Goal: Transaction & Acquisition: Register for event/course

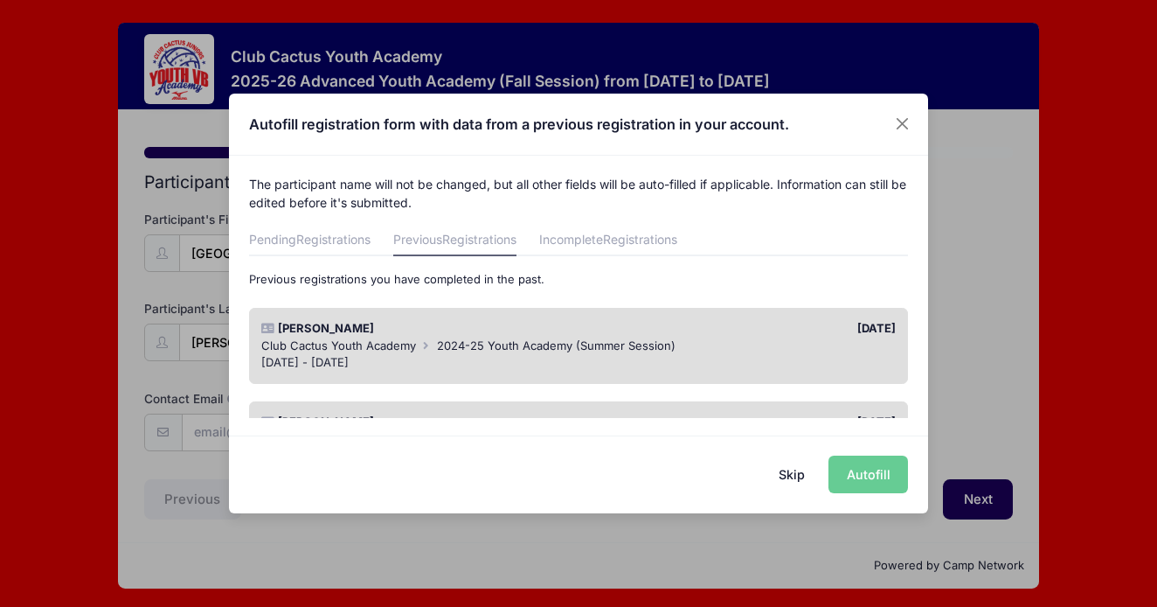
click at [854, 473] on div "Skip Autofill" at bounding box center [578, 474] width 699 height 78
click at [868, 473] on div "Skip Autofill" at bounding box center [578, 474] width 699 height 78
click at [785, 473] on button "Skip" at bounding box center [792, 474] width 62 height 38
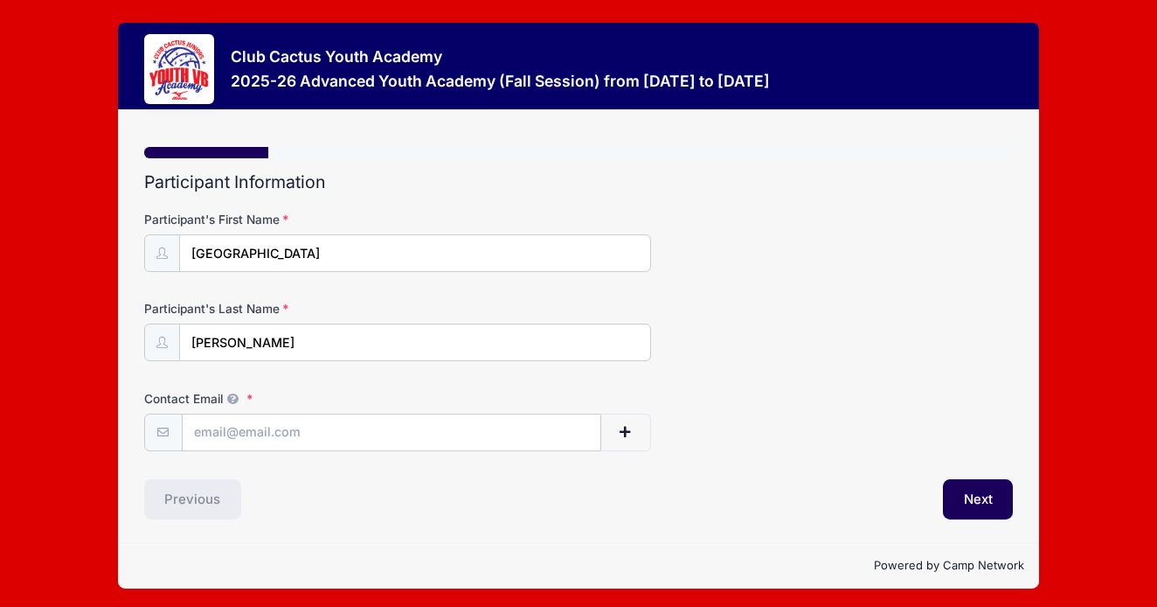
scroll to position [3, 0]
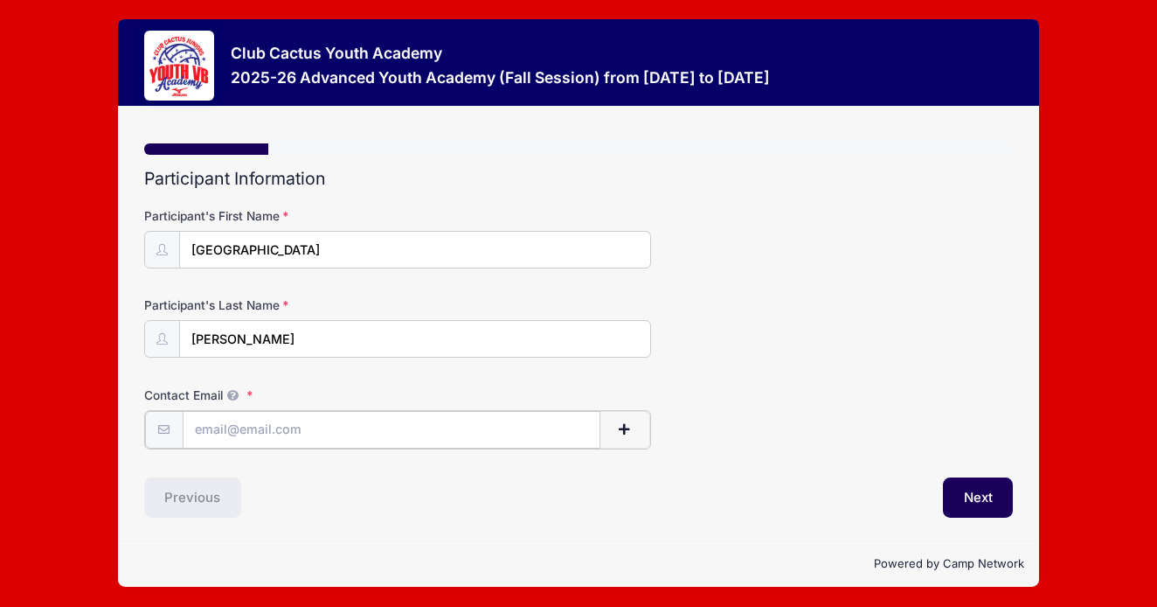
click at [300, 425] on input "Contact Email" at bounding box center [392, 430] width 418 height 38
type input "e"
type input "stephanie@teamintegritytucson.com"
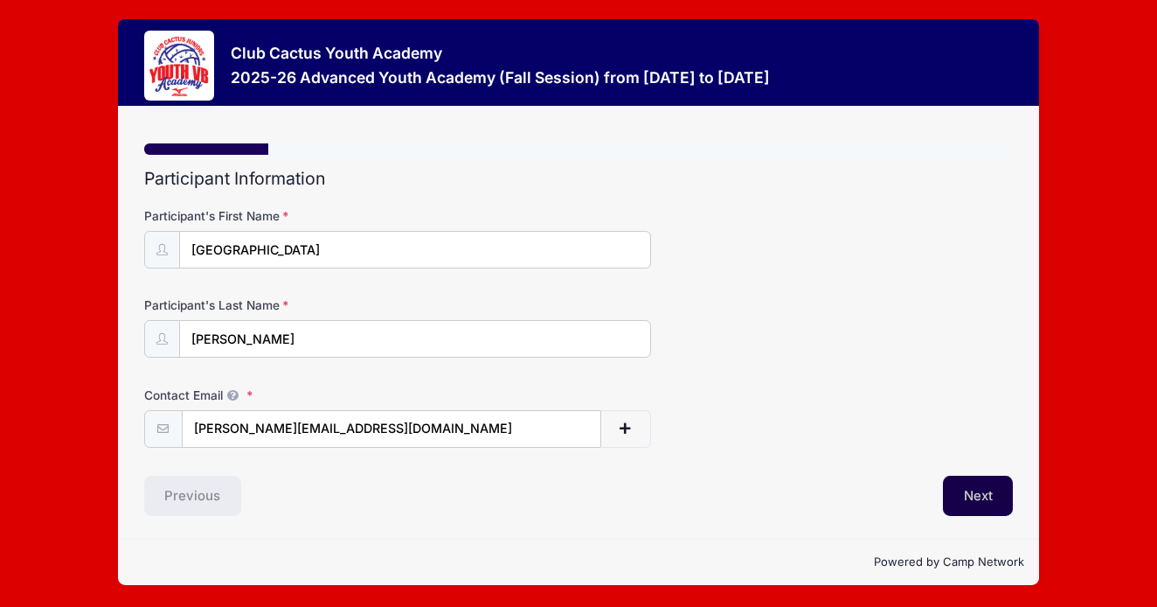
click at [967, 497] on button "Next" at bounding box center [978, 496] width 71 height 40
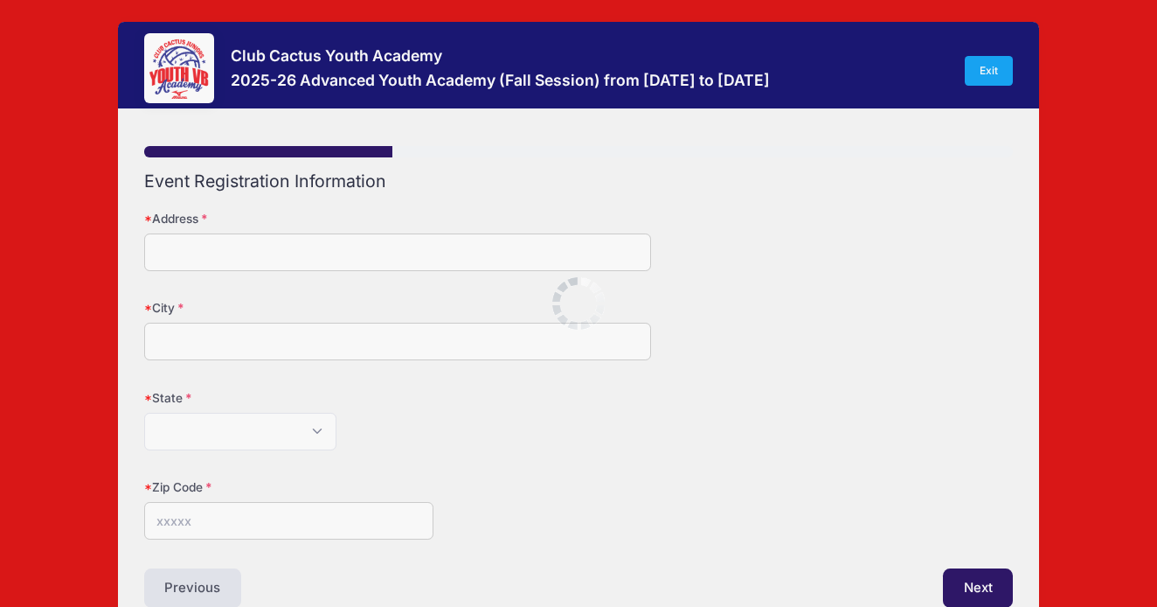
scroll to position [0, 0]
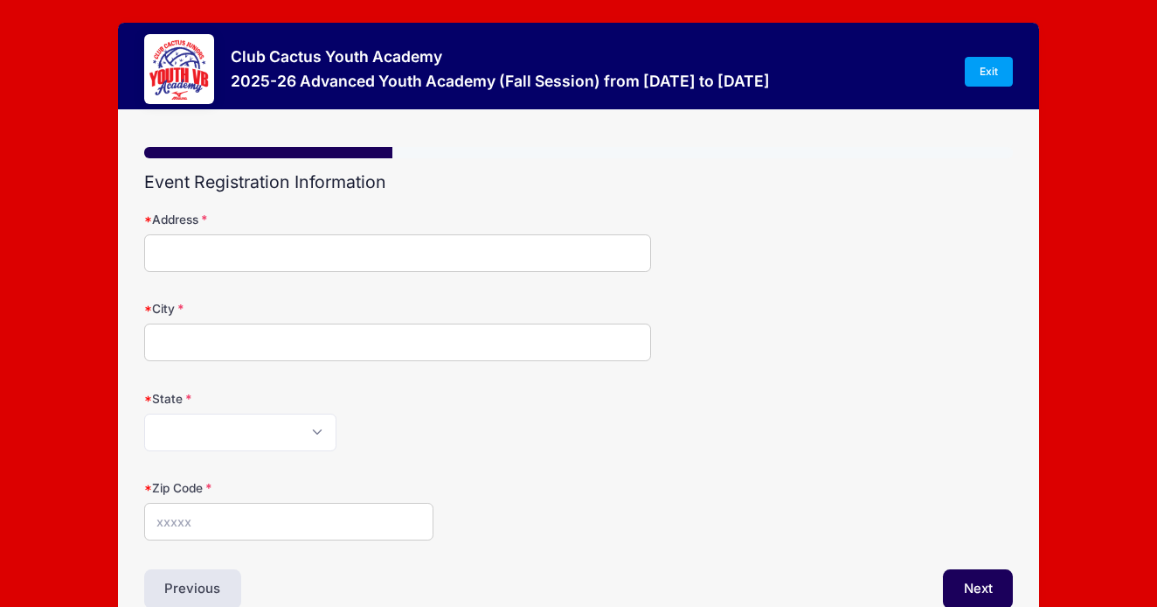
click at [332, 247] on input "Address" at bounding box center [397, 253] width 507 height 38
type input "6625 N Sesame Ln"
type input "Tucson"
click at [270, 436] on select "Alabama Alaska American Samoa Arizona Arkansas Armed Forces Africa Armed Forces…" at bounding box center [240, 433] width 192 height 38
select select "AZ"
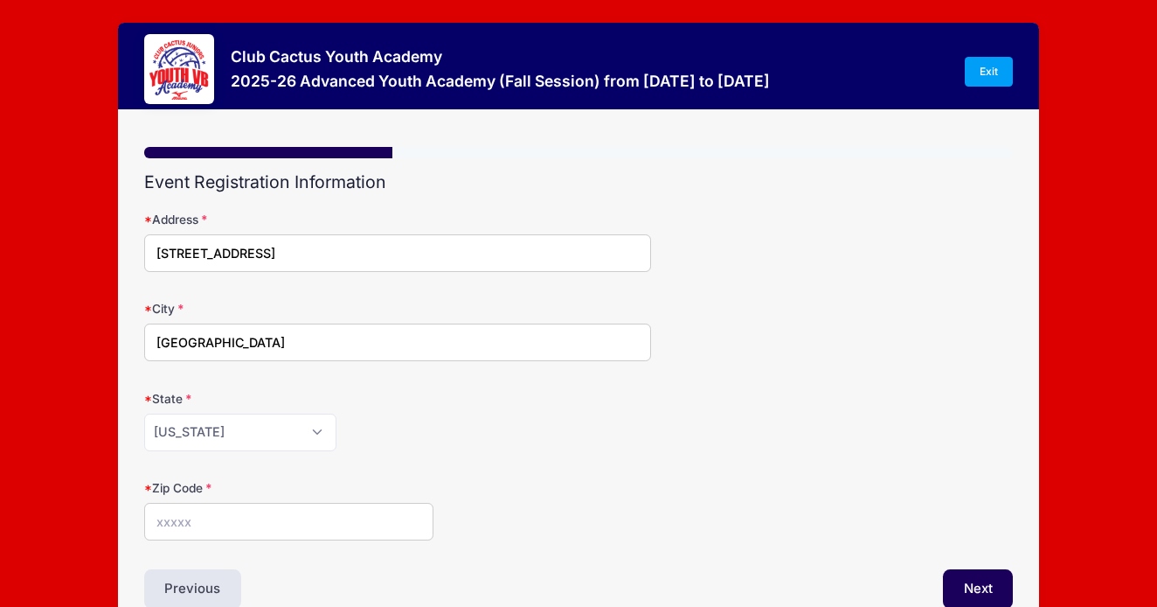
click at [236, 522] on input "Zip Code" at bounding box center [289, 522] width 290 height 38
type input "85704"
click at [974, 579] on button "Next" at bounding box center [978, 589] width 71 height 40
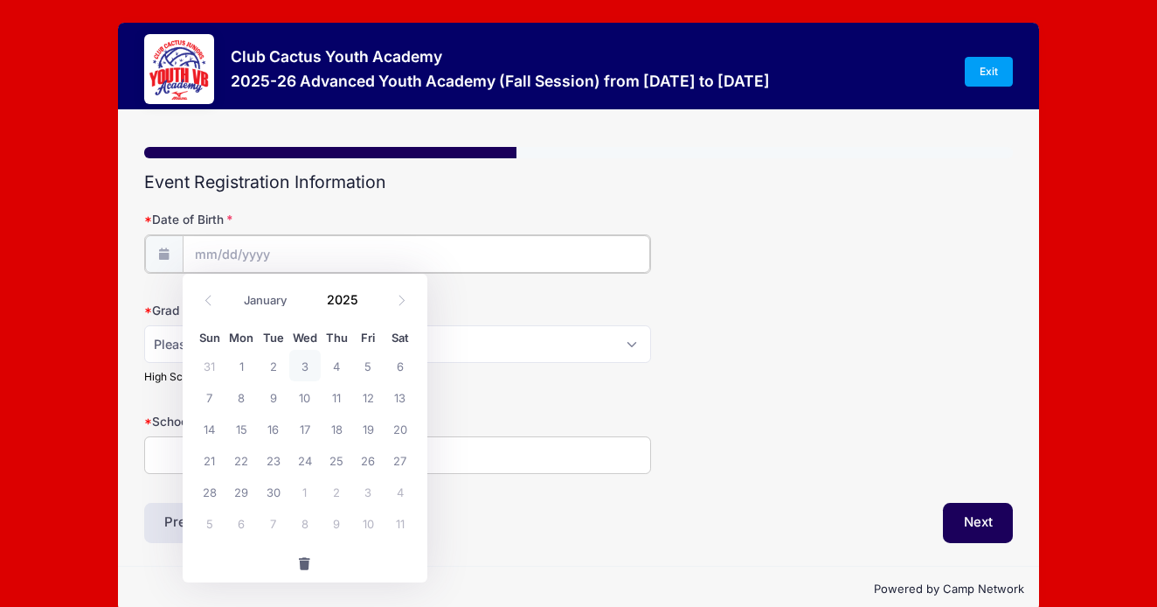
click at [328, 255] on input "Date of Birth" at bounding box center [417, 254] width 468 height 38
click at [340, 302] on input "2025" at bounding box center [346, 299] width 57 height 26
click at [366, 291] on span at bounding box center [369, 292] width 12 height 13
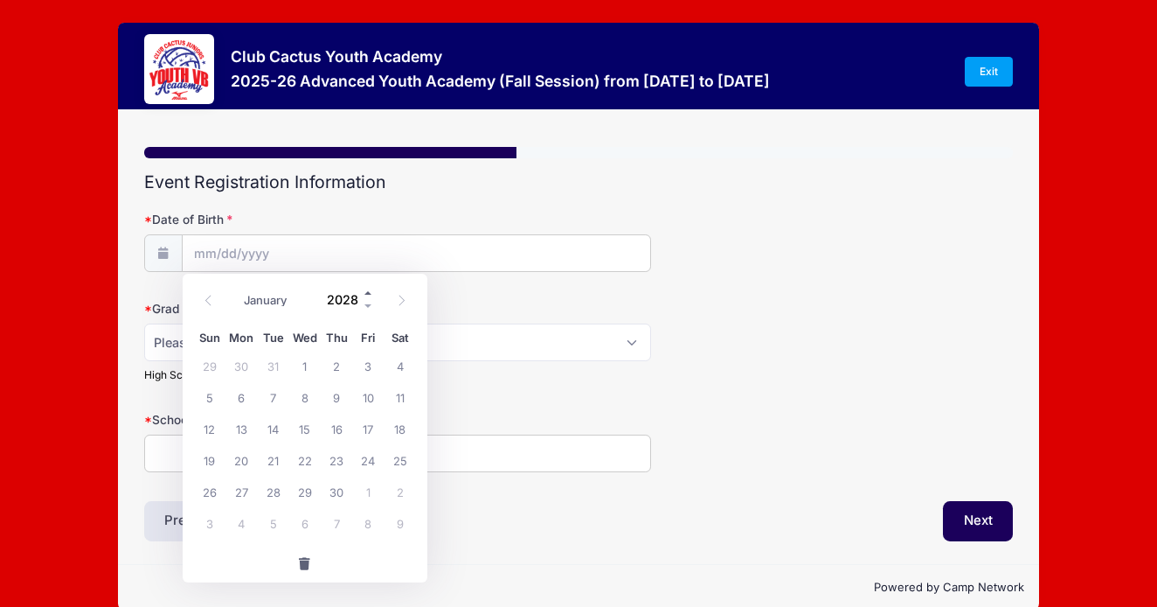
click at [366, 291] on span at bounding box center [369, 292] width 12 height 13
click at [366, 302] on span at bounding box center [369, 305] width 12 height 13
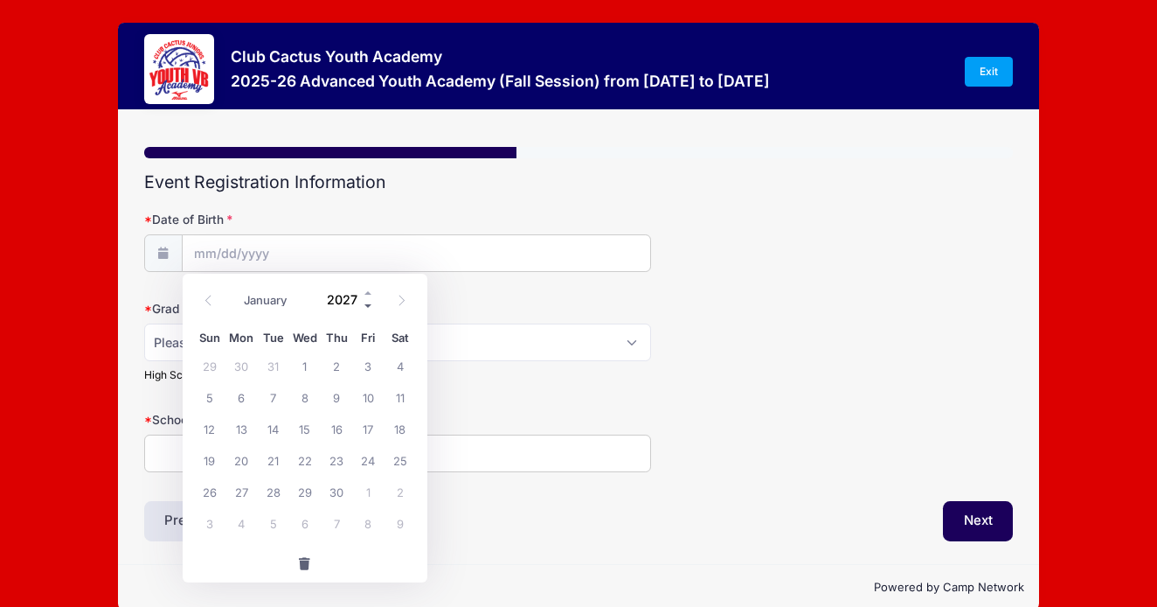
click at [366, 302] on span at bounding box center [369, 305] width 12 height 13
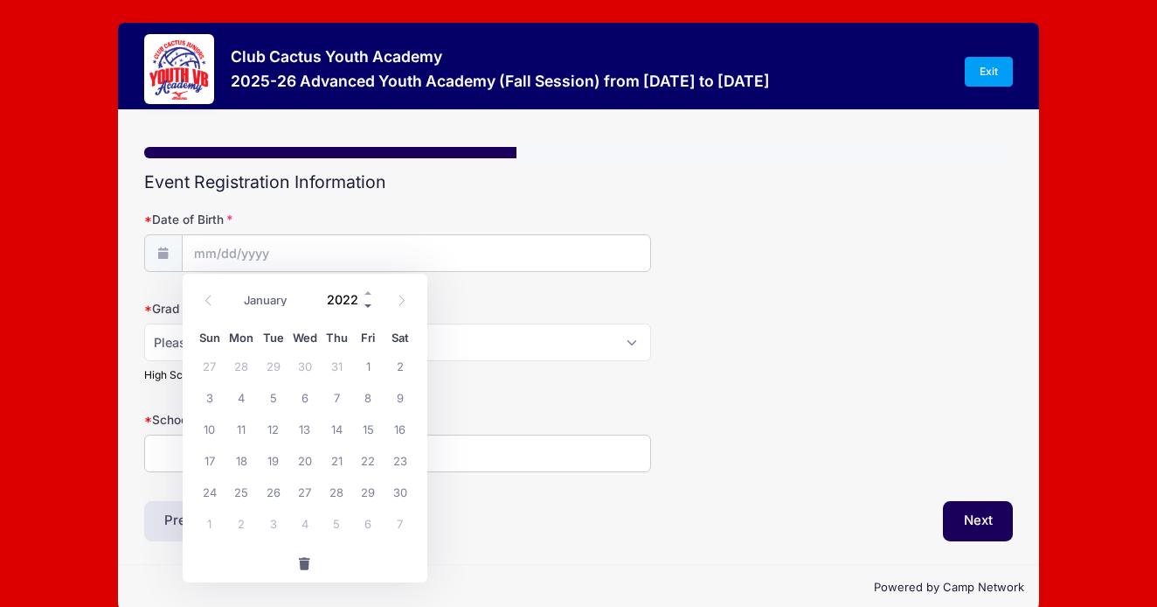
click at [366, 302] on span at bounding box center [369, 305] width 12 height 13
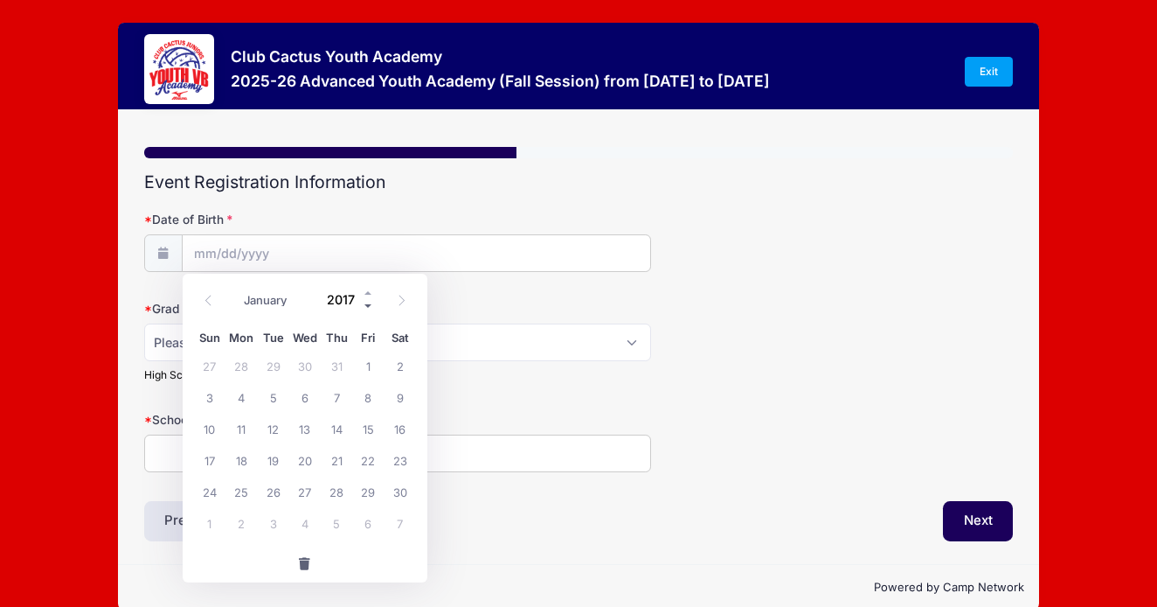
click at [366, 302] on span at bounding box center [369, 305] width 12 height 13
type input "2014"
click at [271, 299] on select "January February March April May June July August September October November De…" at bounding box center [274, 299] width 78 height 23
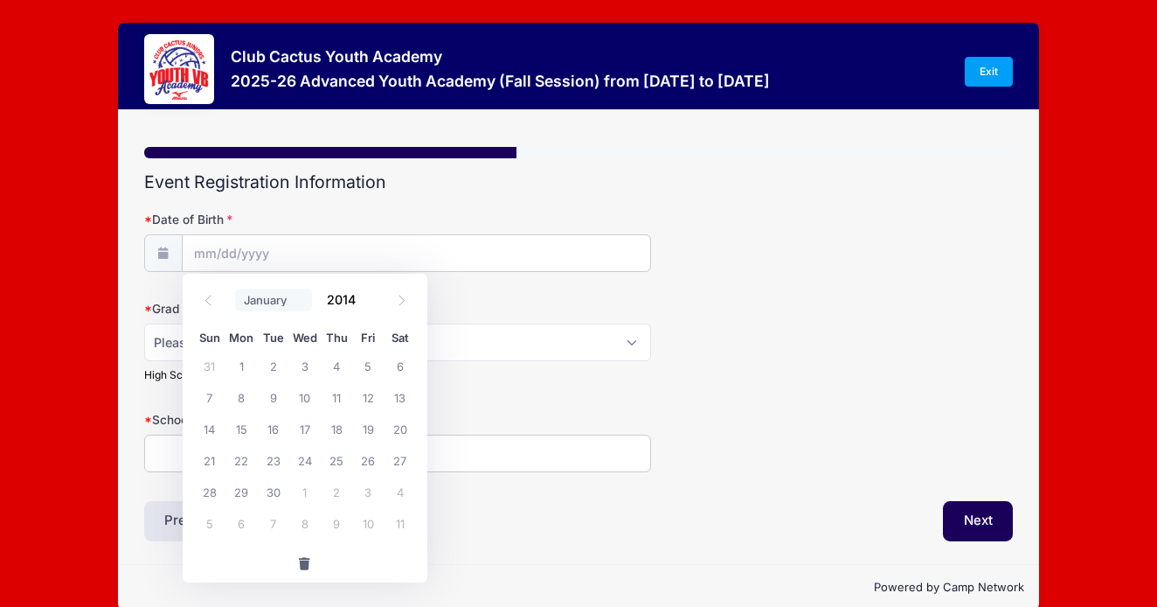
select select "1"
click at [216, 393] on span "2" at bounding box center [209, 396] width 31 height 31
type input "02/02/2014"
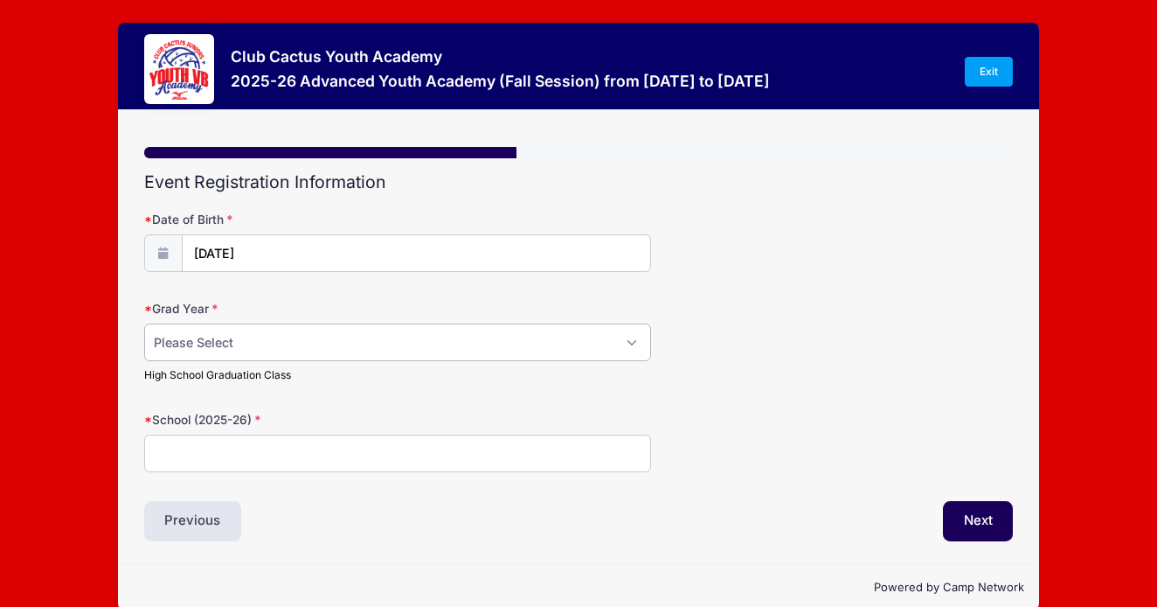
click at [221, 338] on select "Please Select 2029 2030 2031 2032 2033 2034 2035 2036 2037 2038 2039 2040" at bounding box center [397, 342] width 507 height 38
select select "2032"
click at [360, 465] on input "School (2025-26)" at bounding box center [397, 453] width 507 height 38
type input "Ironwood Elementary"
click at [985, 521] on button "Next" at bounding box center [978, 521] width 71 height 40
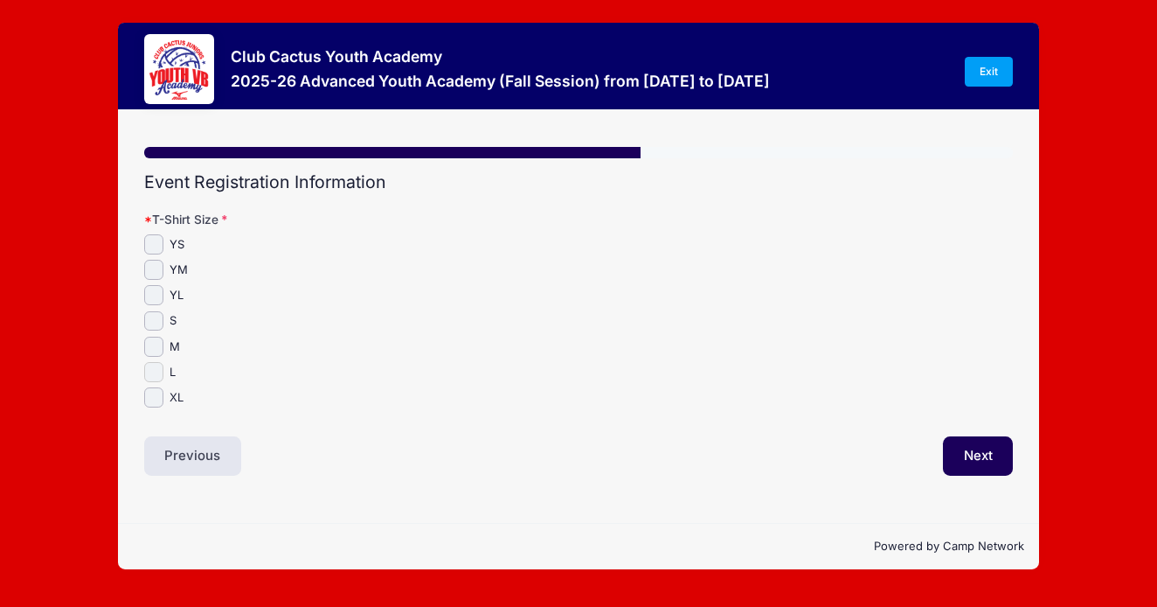
click at [150, 372] on input "L" at bounding box center [154, 372] width 20 height 20
checkbox input "true"
click at [954, 453] on button "Next" at bounding box center [978, 456] width 71 height 40
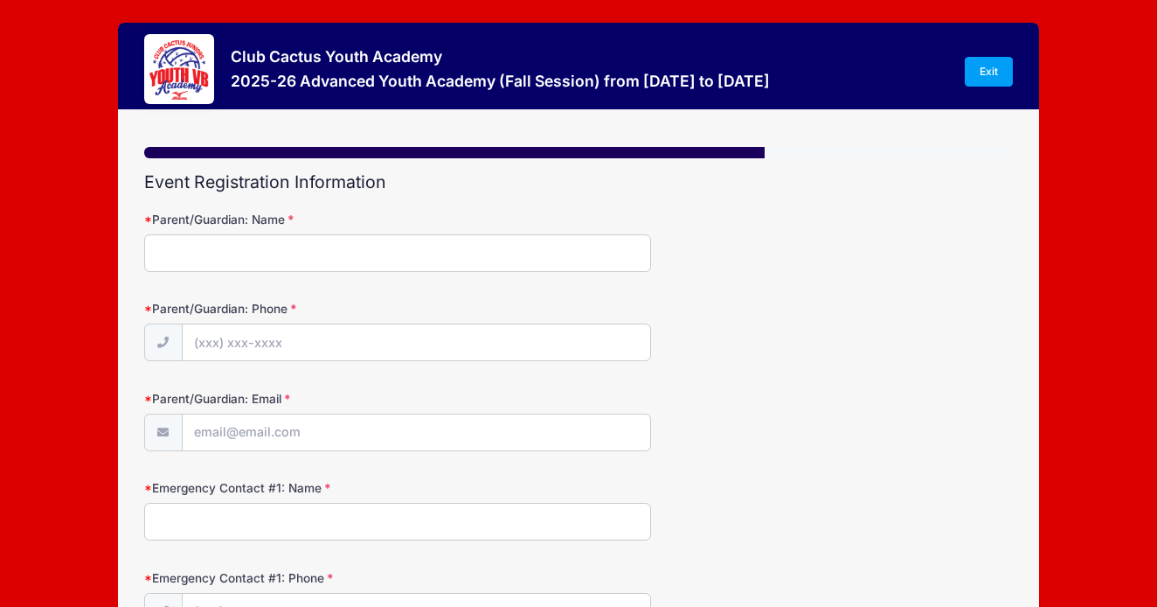
click at [344, 259] on input "Parent/Guardian: Name" at bounding box center [397, 253] width 507 height 38
type input "Stephanie Earhart"
click at [255, 344] on input "Parent/Guardian: Phone" at bounding box center [417, 343] width 468 height 38
type input "(520) 954-0068"
type input "stephanie@teamintegritytucson.com"
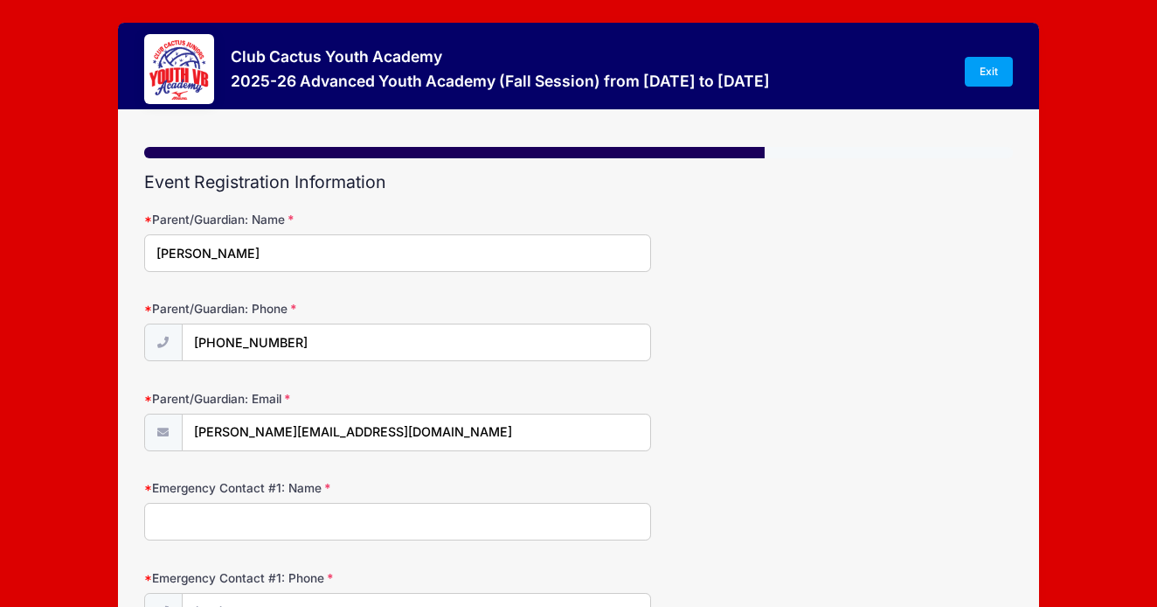
click at [302, 511] on input "Emergency Contact #1: Name" at bounding box center [397, 522] width 507 height 38
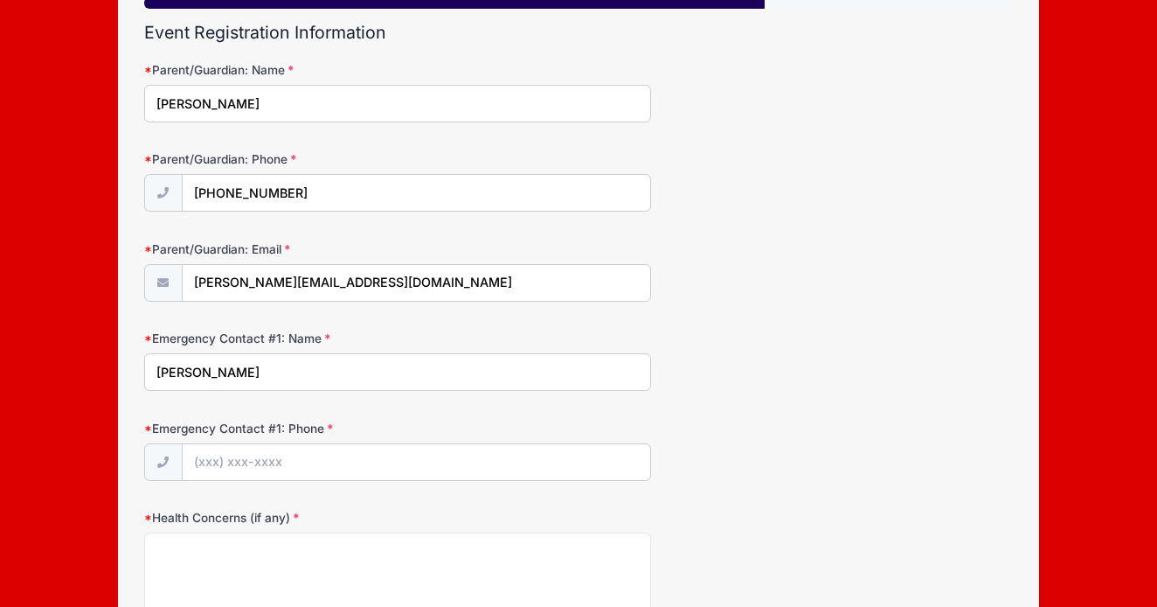
scroll to position [184, 0]
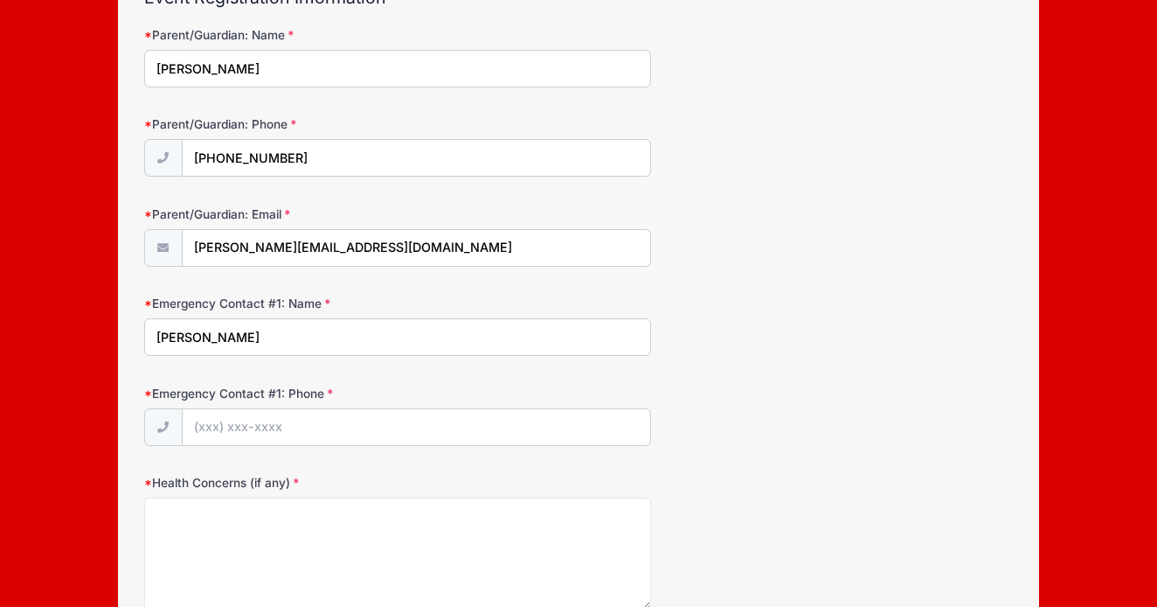
type input "Stephanie Earhart"
click at [279, 433] on input "Emergency Contact #1: Phone" at bounding box center [417, 428] width 468 height 38
type input "(520) 954-0068"
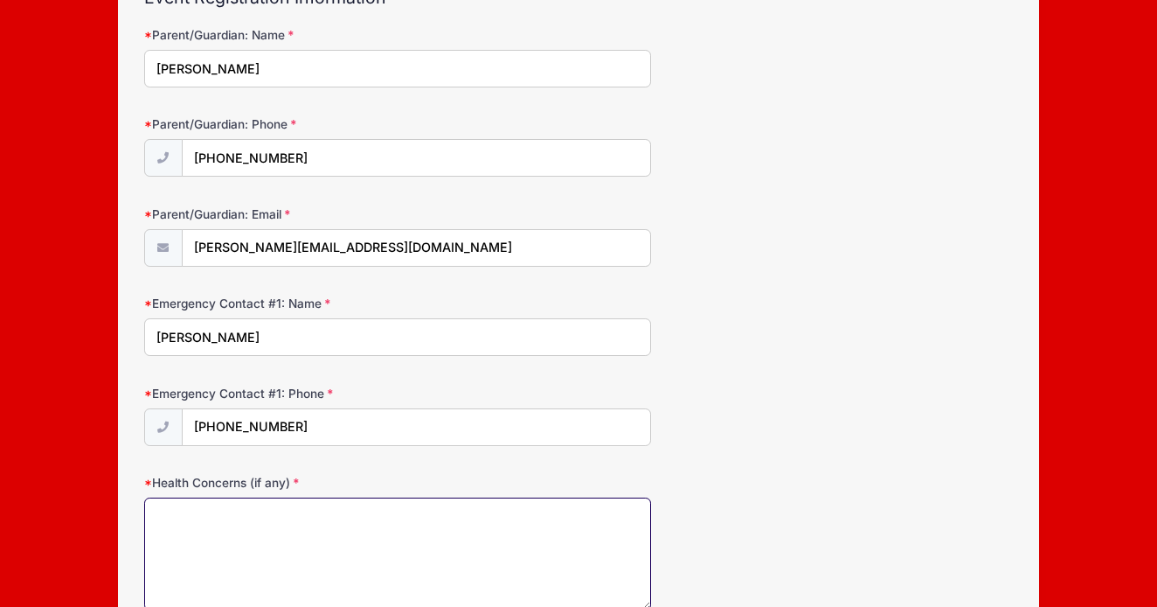
click at [305, 534] on textarea "Health Concerns (if any)" at bounding box center [397, 553] width 507 height 113
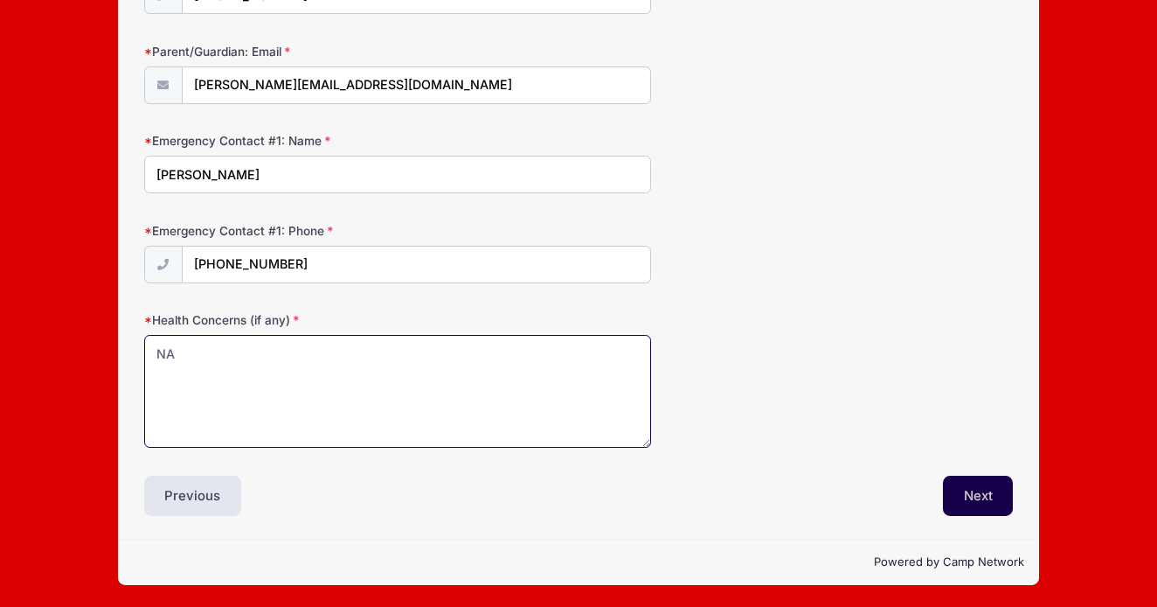
type textarea "NA"
click at [994, 497] on button "Next" at bounding box center [978, 496] width 71 height 40
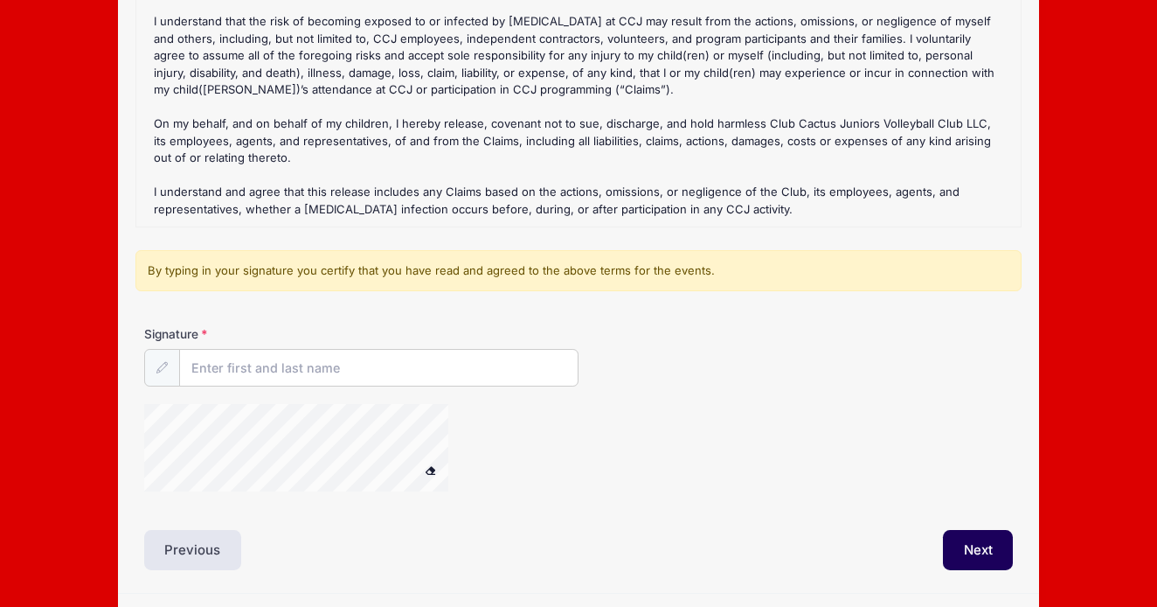
scroll to position [307, 0]
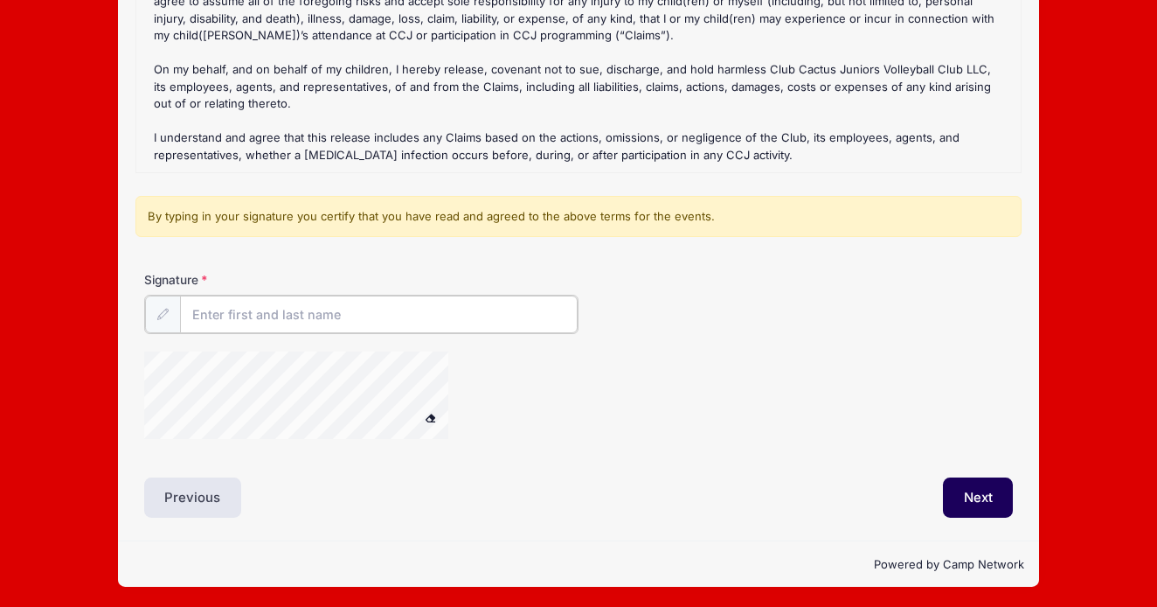
click at [307, 314] on input "Signature" at bounding box center [379, 314] width 398 height 38
type input "Stephanie Earhart"
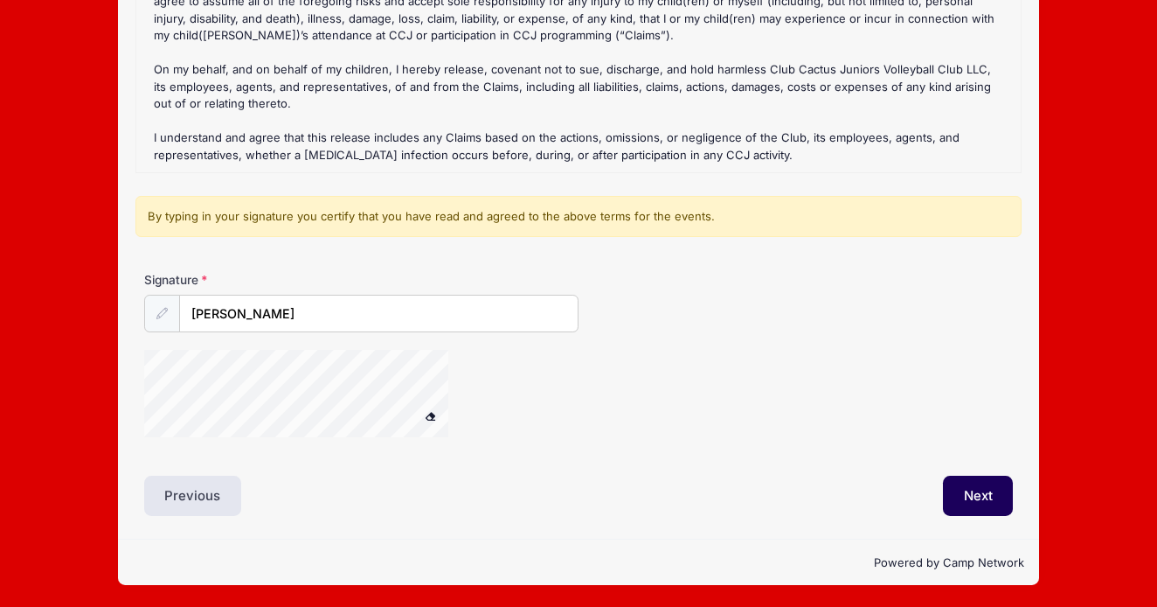
click at [164, 316] on icon at bounding box center [161, 313] width 11 height 11
click at [984, 493] on button "Next" at bounding box center [978, 496] width 71 height 40
click at [959, 496] on button "Next" at bounding box center [978, 496] width 71 height 40
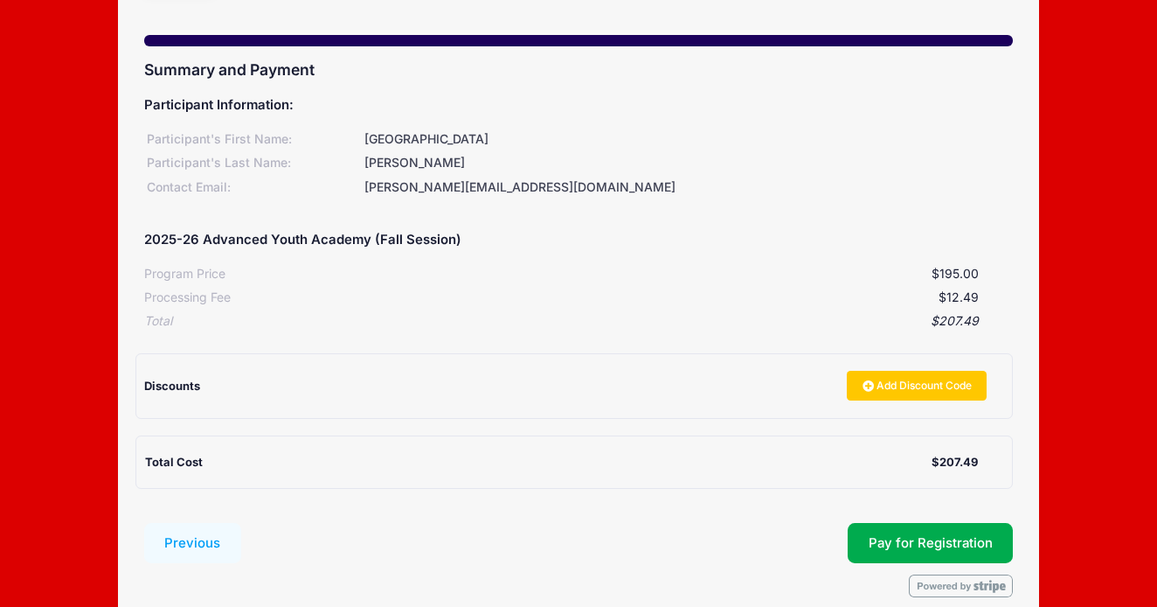
scroll to position [115, 0]
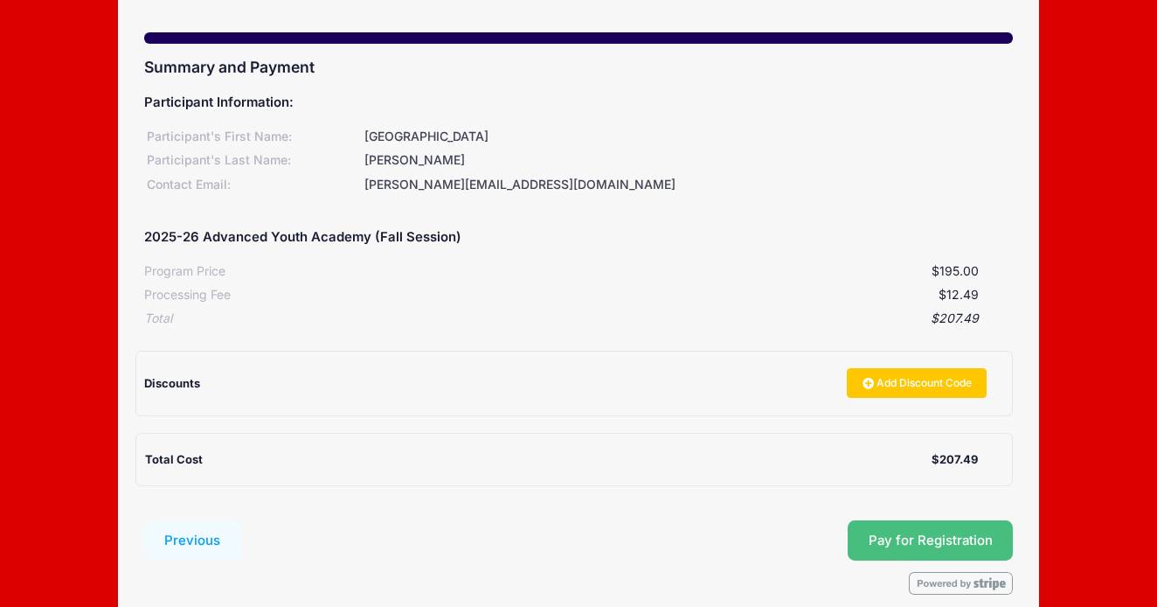
click at [886, 535] on button "Pay for Registration" at bounding box center [931, 540] width 166 height 40
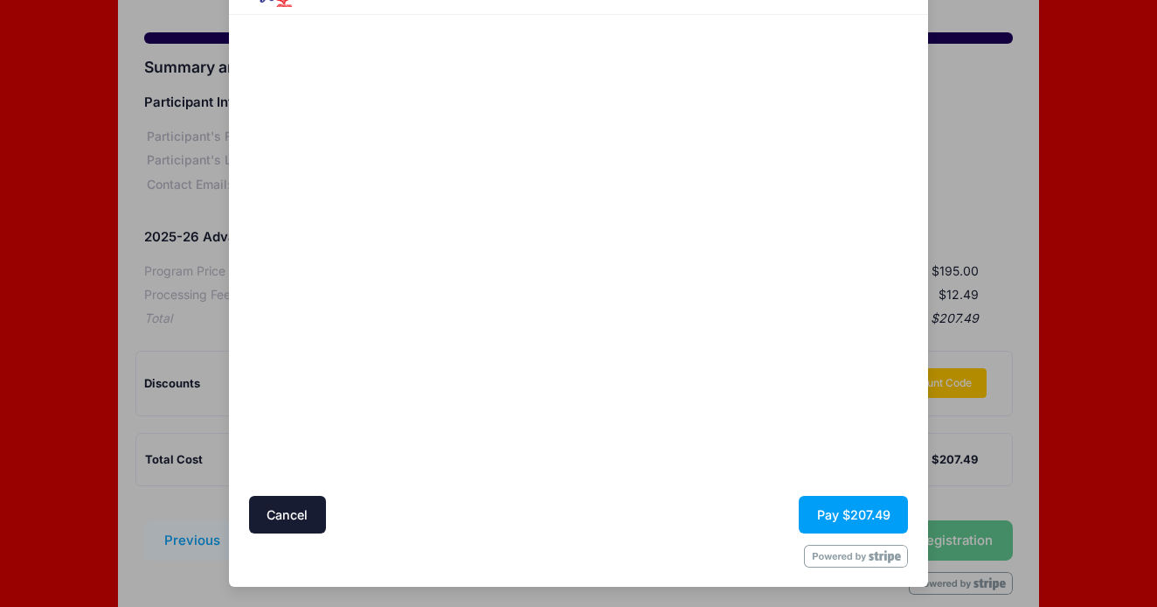
scroll to position [98, 0]
click at [846, 512] on button "Pay $207.49" at bounding box center [853, 516] width 109 height 38
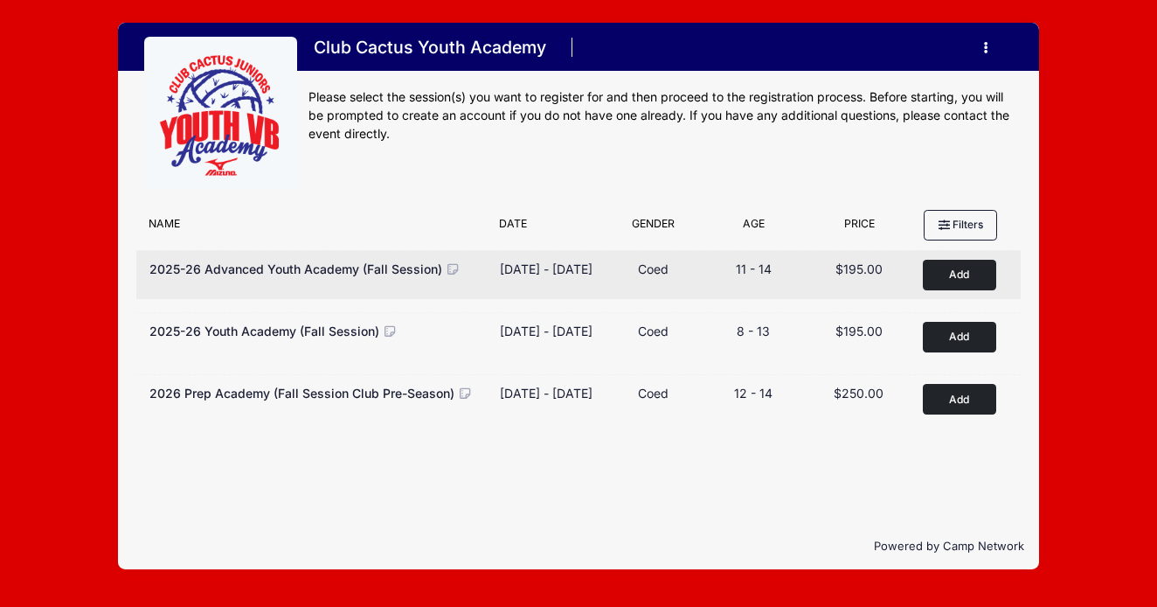
click at [339, 263] on span "2025-26 Advanced Youth Academy (Fall Session)" at bounding box center [295, 268] width 293 height 15
